Goal: Task Accomplishment & Management: Manage account settings

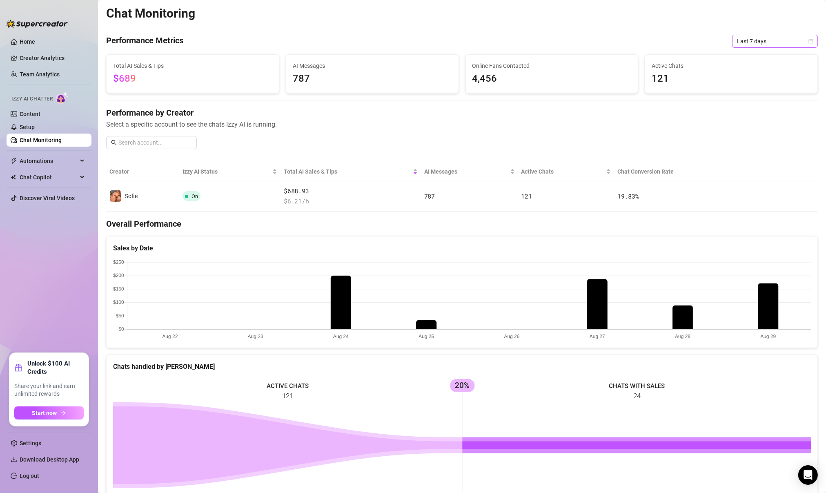
click at [789, 42] on span "Last 7 days" at bounding box center [775, 41] width 76 height 12
click at [762, 83] on div "Last 30 days" at bounding box center [774, 83] width 73 height 9
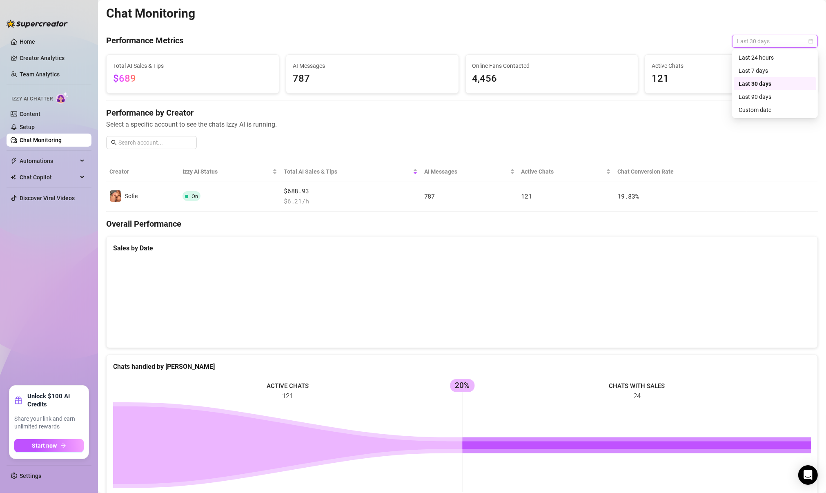
click at [759, 45] on span "Last 30 days" at bounding box center [775, 41] width 76 height 12
click at [755, 68] on div "Last 7 days" at bounding box center [774, 70] width 73 height 9
click at [22, 117] on link "Content" at bounding box center [30, 114] width 21 height 7
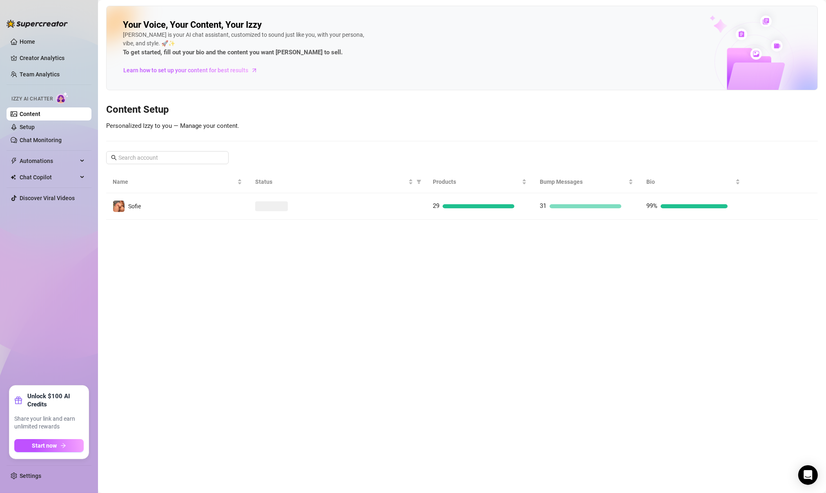
click at [36, 104] on div "Izzy AI Chatter" at bounding box center [48, 98] width 87 height 18
click at [34, 114] on link "Content" at bounding box center [30, 114] width 21 height 7
click at [25, 138] on link "Chat Monitoring" at bounding box center [41, 140] width 42 height 7
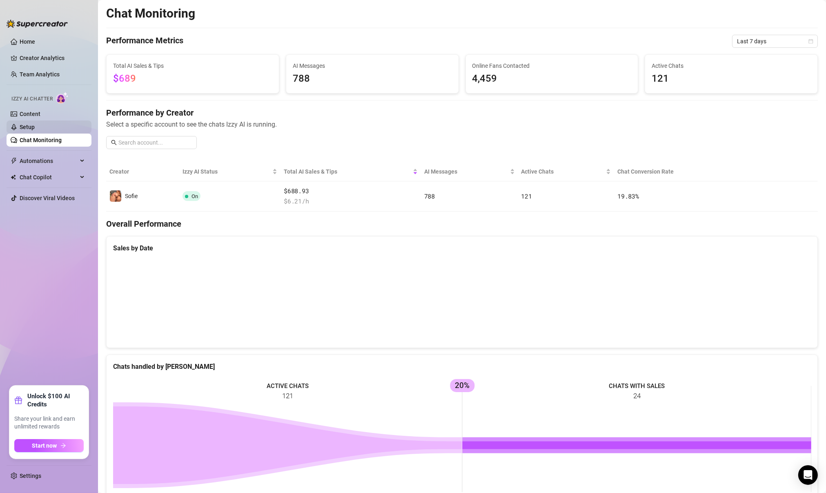
click at [35, 125] on link "Setup" at bounding box center [27, 127] width 15 height 7
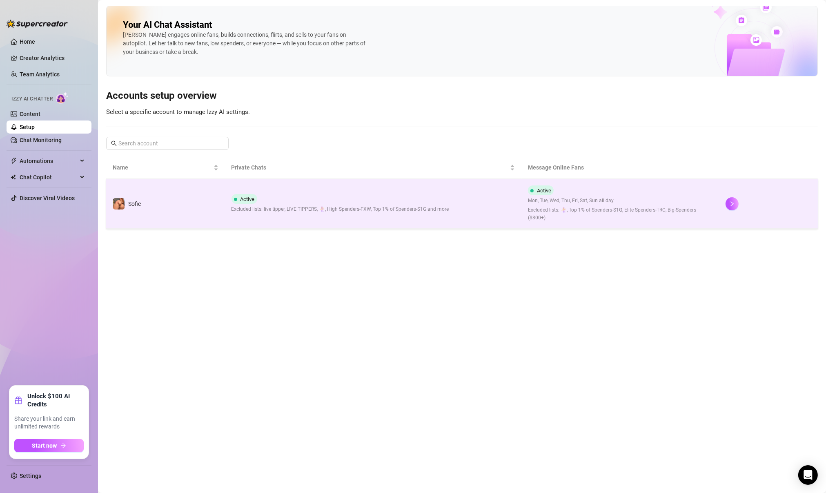
click at [249, 220] on td "Active Excluded lists: live tipper, LIVE TIPPERS, 🧜‍♀️, High Spenders-FXW, Top …" at bounding box center [373, 204] width 296 height 50
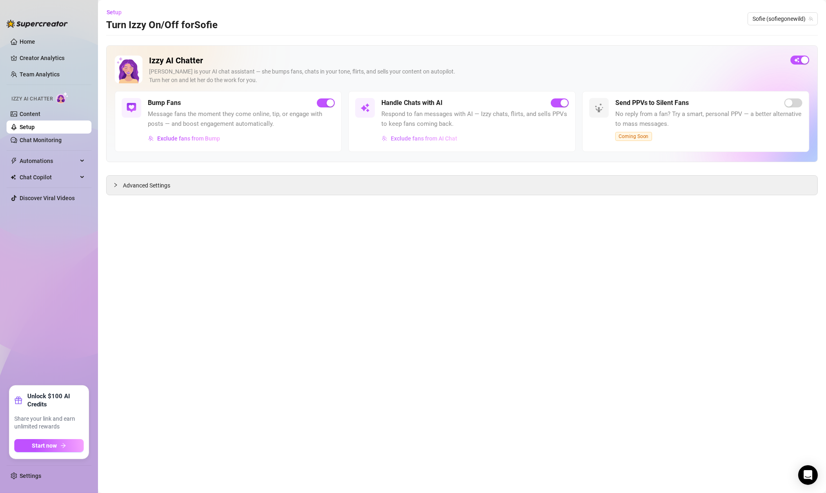
click at [393, 135] on span "Exclude fans from AI Chat" at bounding box center [424, 138] width 67 height 7
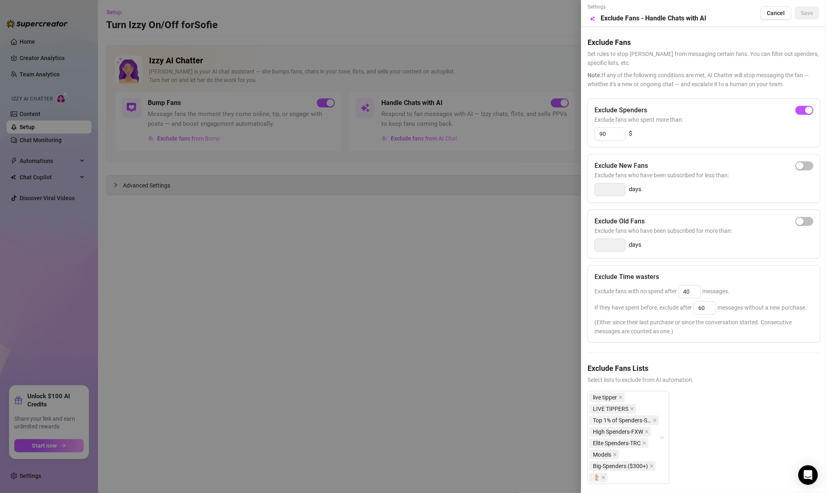
click at [204, 127] on div at bounding box center [413, 246] width 826 height 493
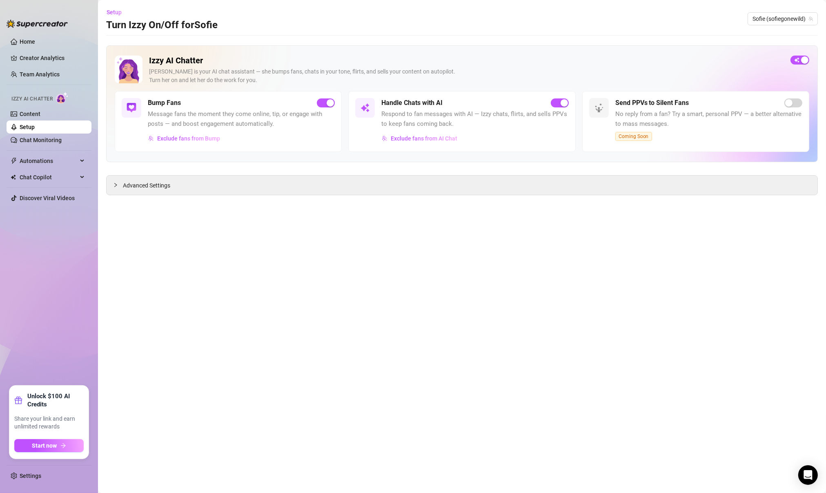
click at [204, 138] on span "Exclude fans from Bump" at bounding box center [188, 138] width 63 height 7
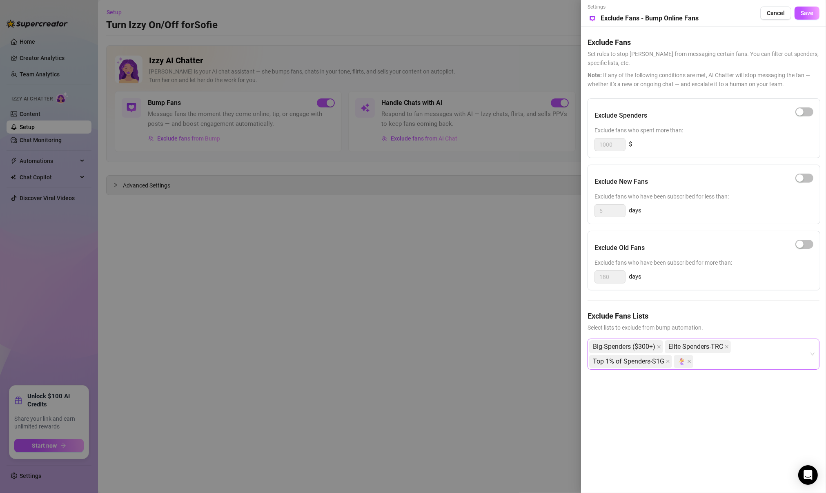
click at [786, 360] on div "Big-Spenders ($300+) Elite Spenders-TRC Top 1% of Spenders-S1G 🧜‍♀️" at bounding box center [699, 353] width 220 height 29
click at [760, 344] on div "Big-Spenders ($300+) Elite Spenders-TRC Top 1% of Spenders-S1G 🧜‍♀️" at bounding box center [699, 353] width 220 height 29
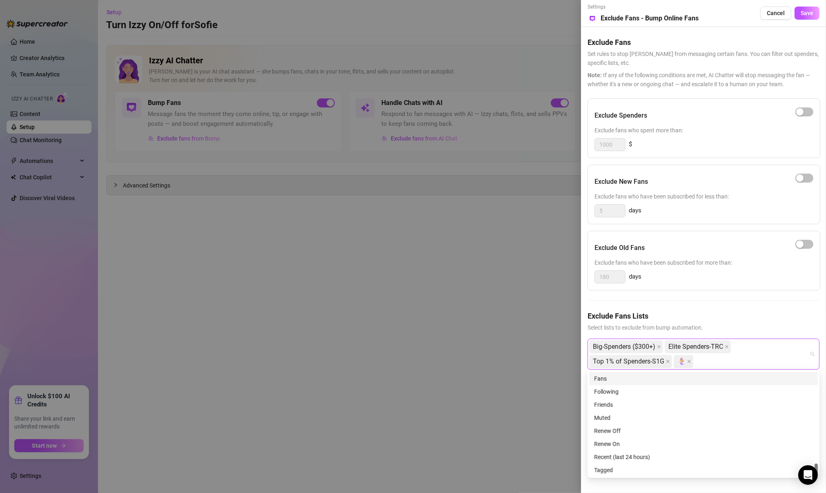
click at [752, 353] on div "Big-Spenders ($300+) Elite Spenders-TRC Top 1% of Spenders-S1G 🧜‍♀️" at bounding box center [699, 353] width 220 height 29
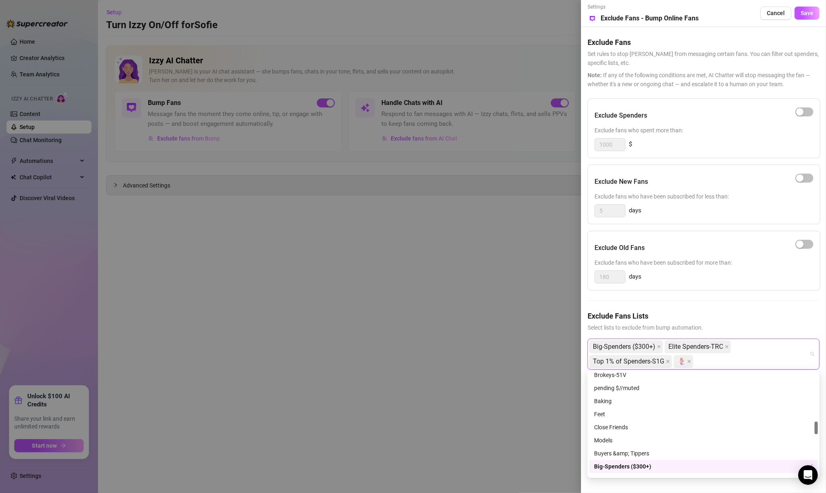
scroll to position [405, 0]
click at [660, 447] on div "Models" at bounding box center [703, 443] width 229 height 13
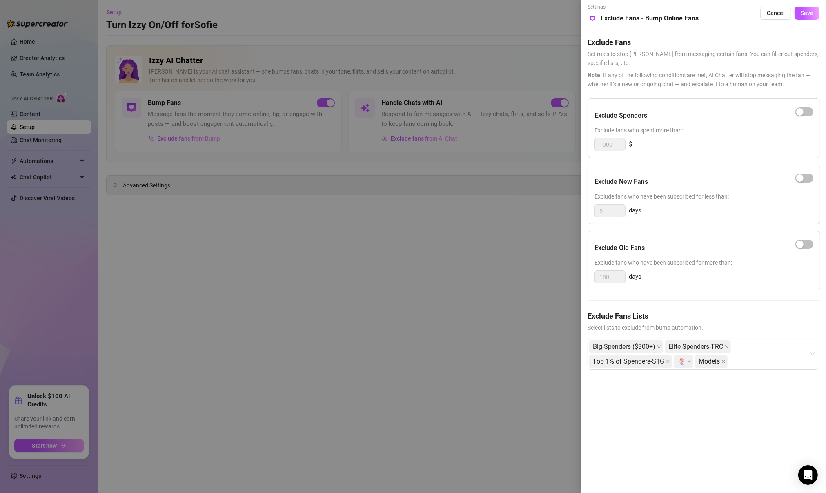
click at [741, 300] on div "Exclude Spenders Exclude fans who spent more than: 1000 $ Exclude New Fans Excl…" at bounding box center [703, 240] width 232 height 284
click at [814, 12] on button "Save" at bounding box center [806, 13] width 25 height 13
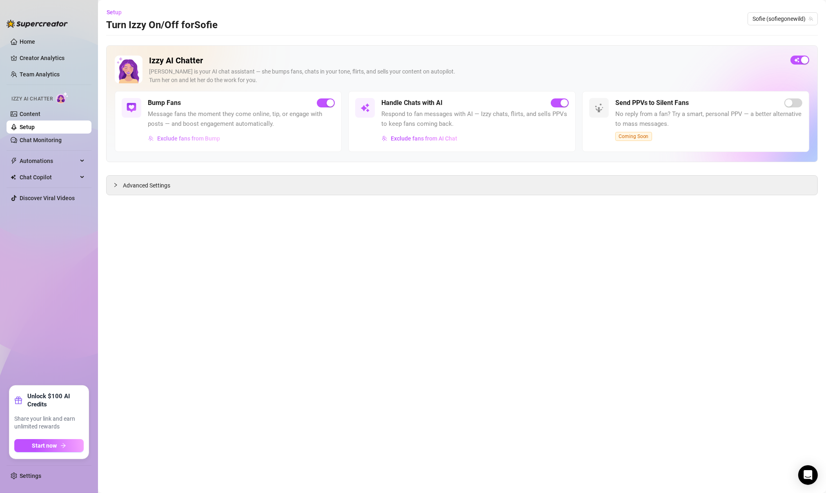
click at [188, 139] on span "Exclude fans from Bump" at bounding box center [188, 138] width 63 height 7
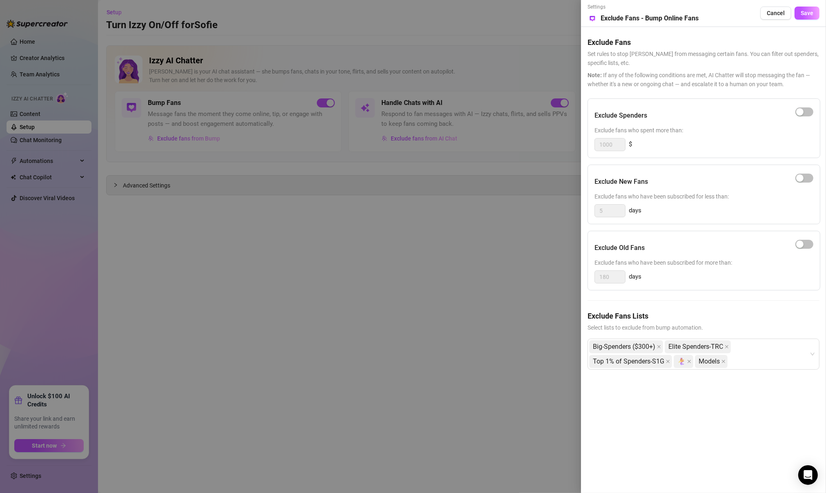
click at [252, 198] on div at bounding box center [413, 246] width 826 height 493
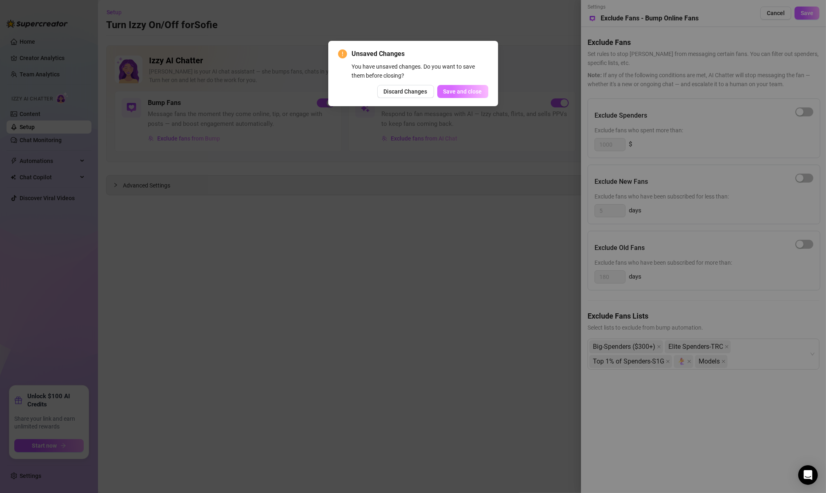
click at [453, 94] on span "Save and close" at bounding box center [462, 91] width 39 height 7
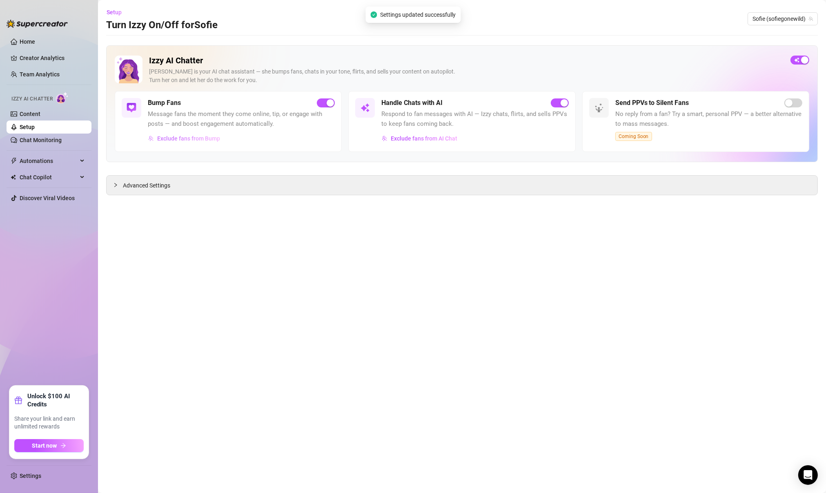
click at [211, 143] on button "Exclude fans from Bump" at bounding box center [184, 138] width 73 height 13
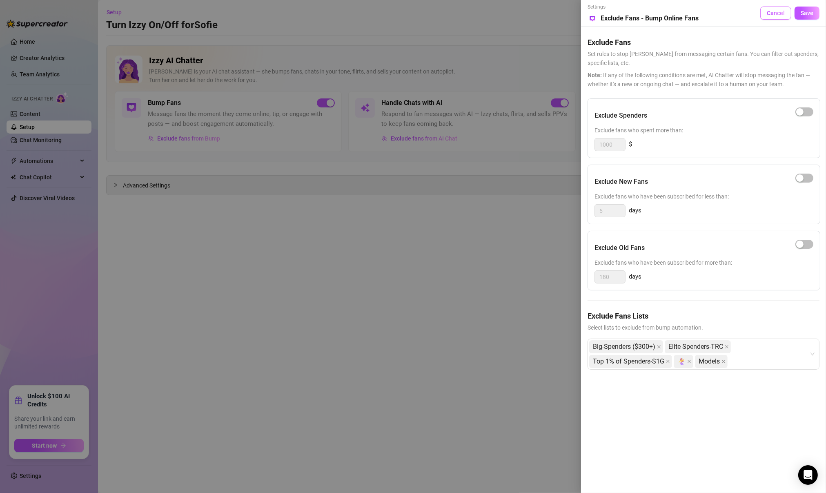
click at [780, 11] on span "Cancel" at bounding box center [775, 13] width 18 height 7
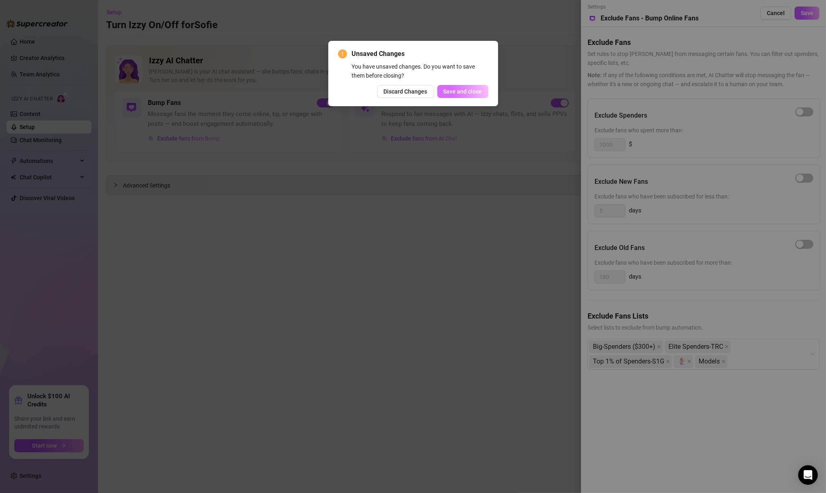
click at [460, 90] on span "Save and close" at bounding box center [462, 91] width 39 height 7
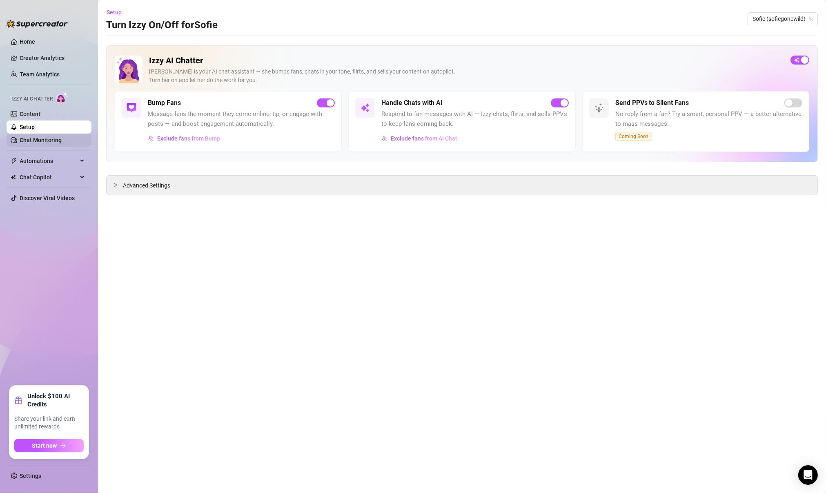
click at [39, 138] on link "Chat Monitoring" at bounding box center [41, 140] width 42 height 7
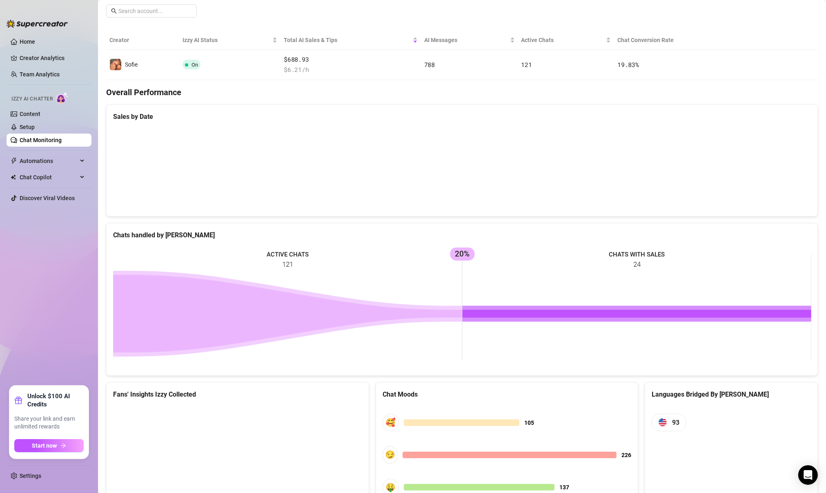
scroll to position [204, 0]
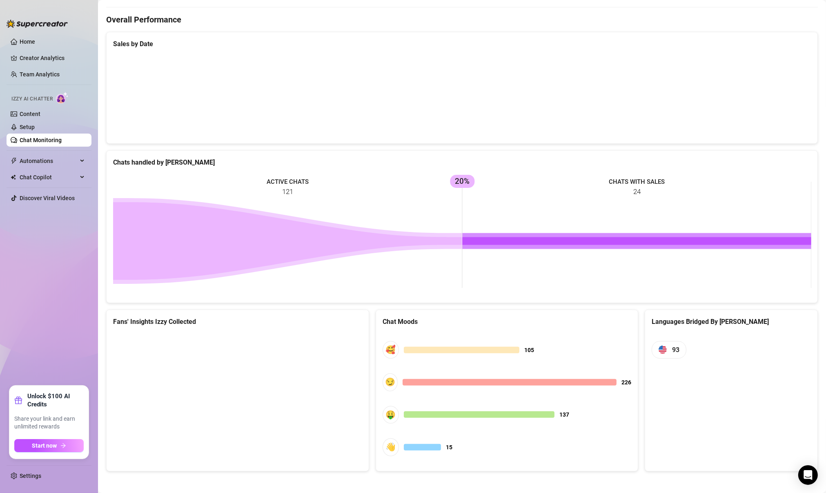
click at [486, 241] on icon at bounding box center [636, 241] width 348 height 8
click at [439, 235] on icon at bounding box center [287, 241] width 348 height 78
click at [425, 243] on icon at bounding box center [287, 241] width 348 height 78
click at [416, 241] on icon at bounding box center [287, 241] width 348 height 78
click at [262, 237] on icon at bounding box center [287, 241] width 348 height 78
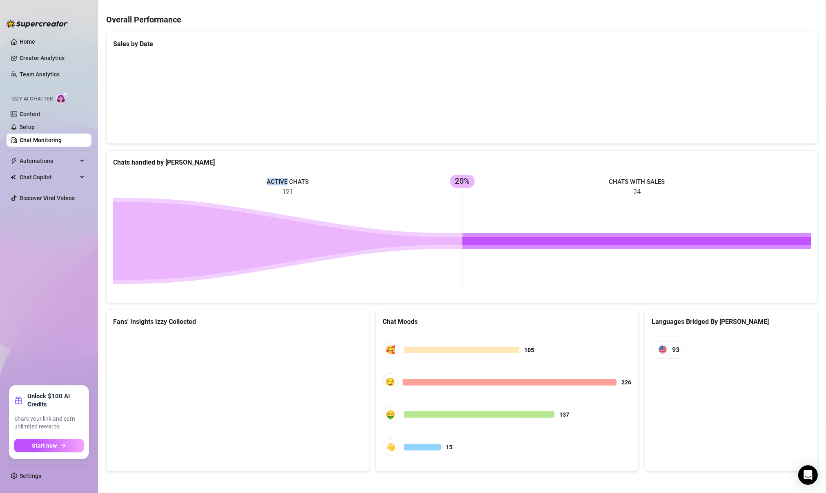
click at [262, 237] on icon at bounding box center [287, 241] width 348 height 78
click at [290, 238] on icon at bounding box center [287, 241] width 348 height 78
click at [347, 184] on rect at bounding box center [462, 234] width 698 height 122
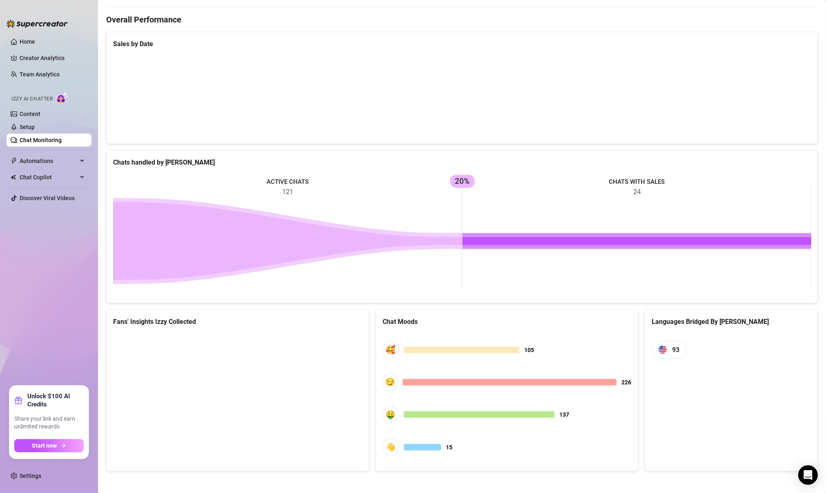
click at [773, 104] on canvas at bounding box center [461, 95] width 697 height 81
click at [482, 346] on div at bounding box center [461, 349] width 115 height 7
click at [37, 113] on link "Content" at bounding box center [30, 114] width 21 height 7
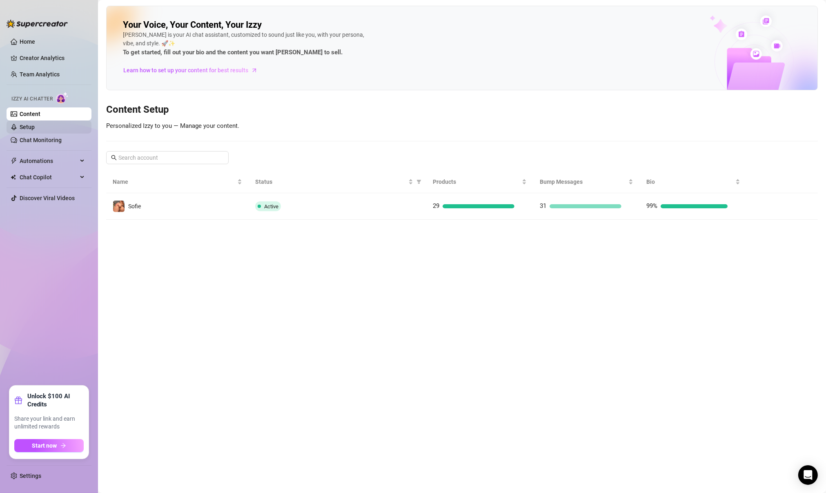
click at [35, 126] on link "Setup" at bounding box center [27, 127] width 15 height 7
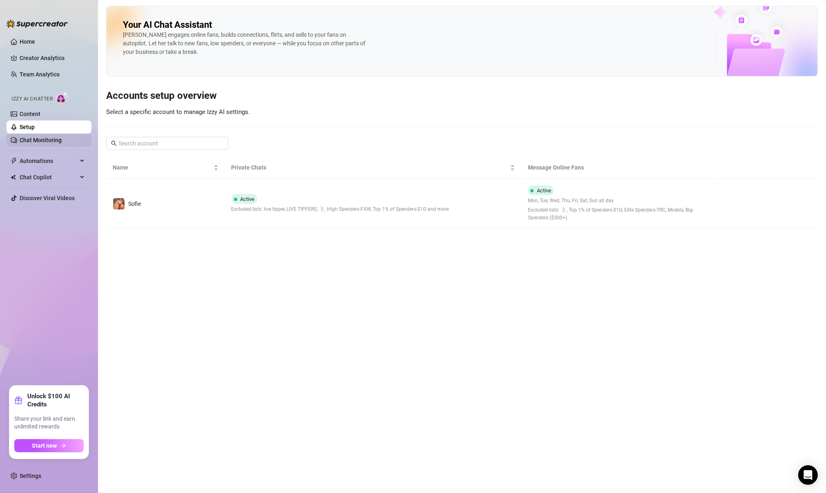
click at [45, 137] on link "Chat Monitoring" at bounding box center [41, 140] width 42 height 7
